Goal: Task Accomplishment & Management: Manage account settings

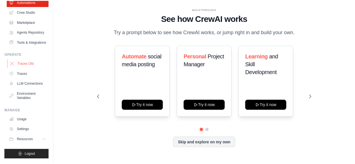
scroll to position [46, 0]
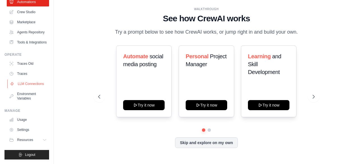
click at [29, 83] on link "LLM Connections" at bounding box center [28, 83] width 42 height 9
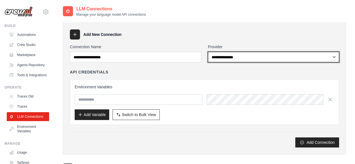
click at [232, 58] on select "**********" at bounding box center [273, 57] width 131 height 10
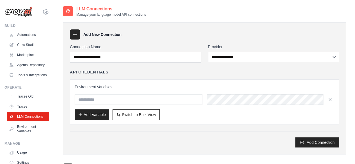
click at [243, 29] on div "**********" at bounding box center [204, 88] width 283 height 132
